Goal: Information Seeking & Learning: Learn about a topic

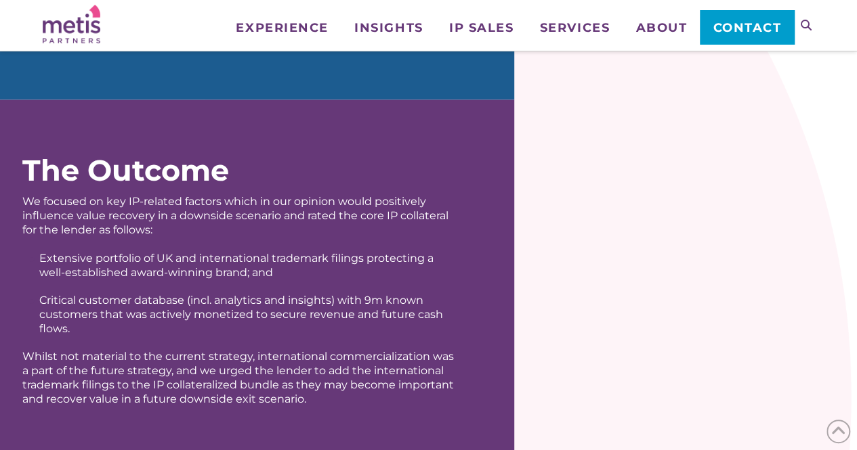
scroll to position [1256, 0]
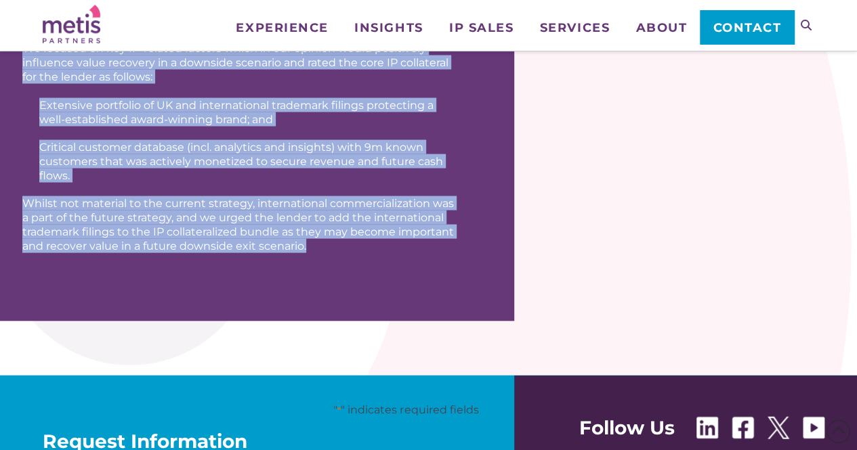
drag, startPoint x: 22, startPoint y: 81, endPoint x: 333, endPoint y: 258, distance: 358.5
copy div "Lor Ipsumdo S AM-conse adip-elitsed doeiusm temporin utla e 00-dolo magna aliqu…"
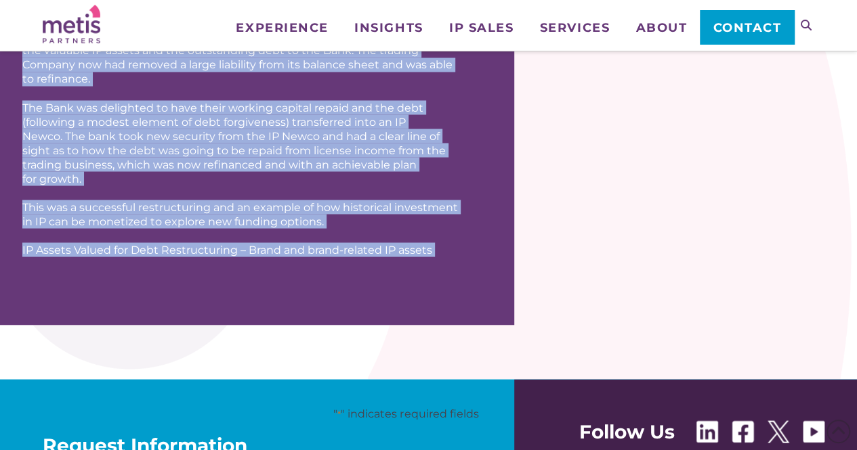
scroll to position [1251, 0]
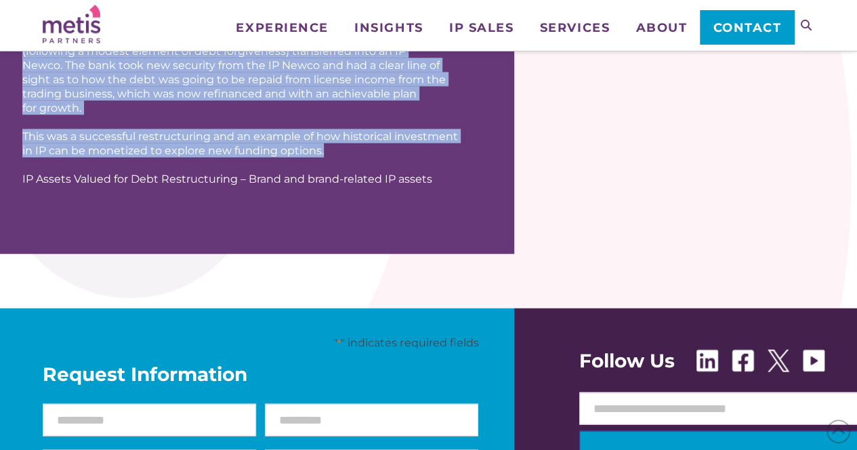
drag, startPoint x: 24, startPoint y: 189, endPoint x: 413, endPoint y: 151, distance: 390.6
copy div "The Client Metis Partners was engaged by a UK Clearing Bank to assist with the …"
